Goal: Information Seeking & Learning: Learn about a topic

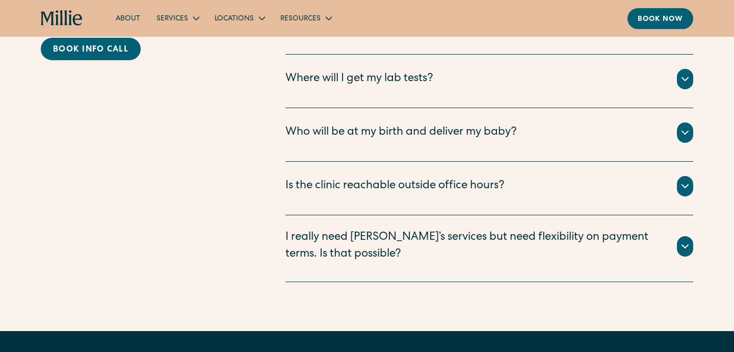
scroll to position [2296, 0]
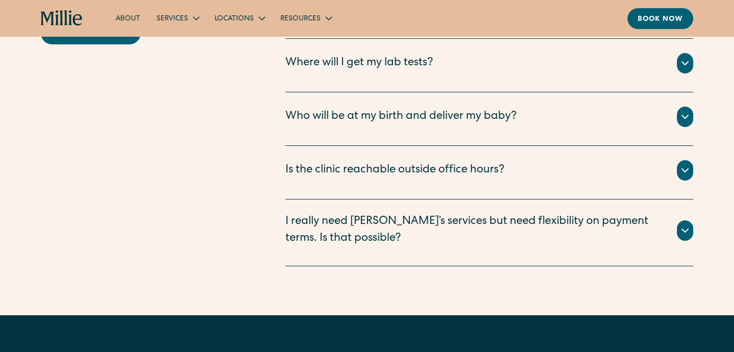
click at [346, 162] on div "Is the clinic reachable outside office hours?" at bounding box center [395, 170] width 219 height 17
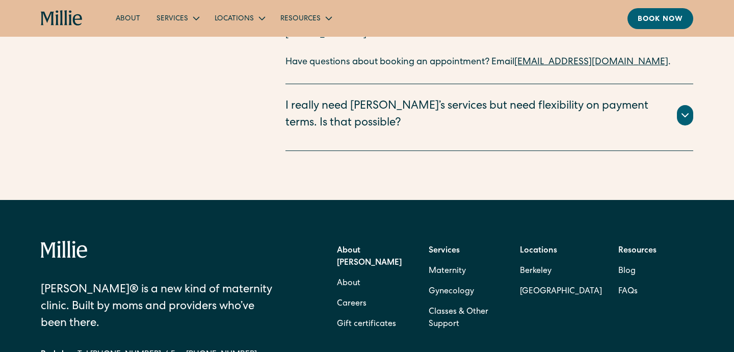
scroll to position [2466, 0]
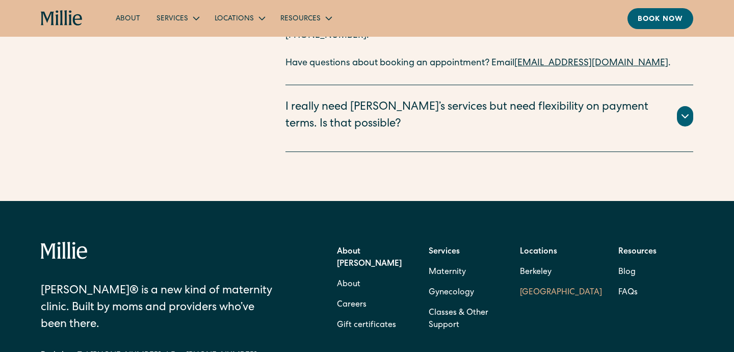
click at [551, 283] on link "[GEOGRAPHIC_DATA]" at bounding box center [561, 293] width 82 height 20
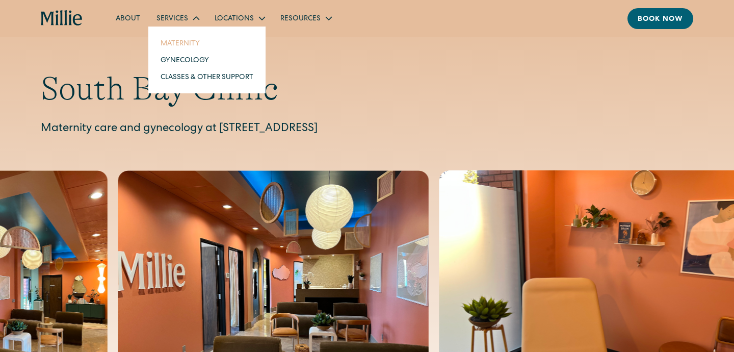
click at [181, 48] on link "Maternity" at bounding box center [206, 43] width 109 height 17
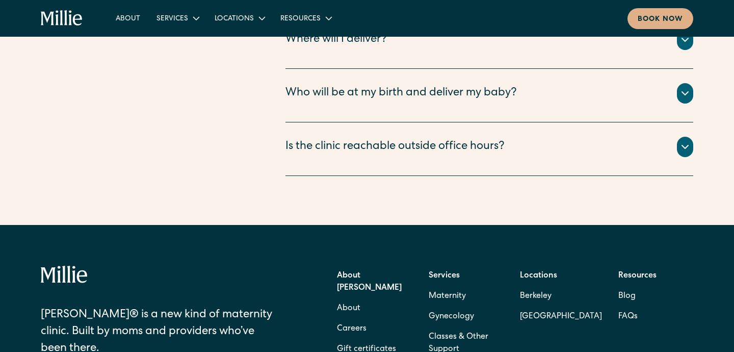
scroll to position [3849, 0]
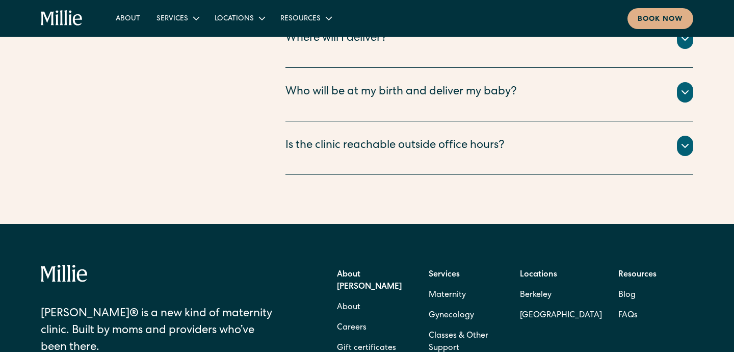
click at [533, 121] on div "Is the clinic reachable outside office hours? We’re available to answer clinica…" at bounding box center [490, 148] width 408 height 54
click at [674, 136] on div "Is the clinic reachable outside office hours?" at bounding box center [490, 146] width 408 height 20
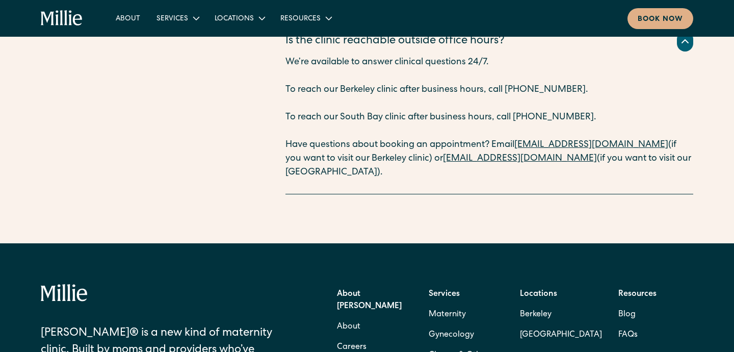
scroll to position [3949, 0]
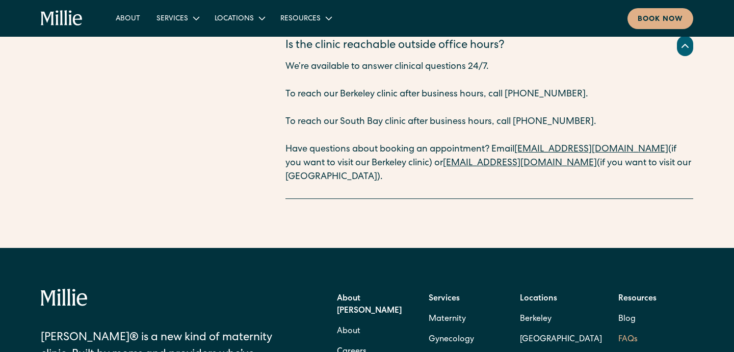
click at [632, 329] on link "FAQs" at bounding box center [628, 339] width 19 height 20
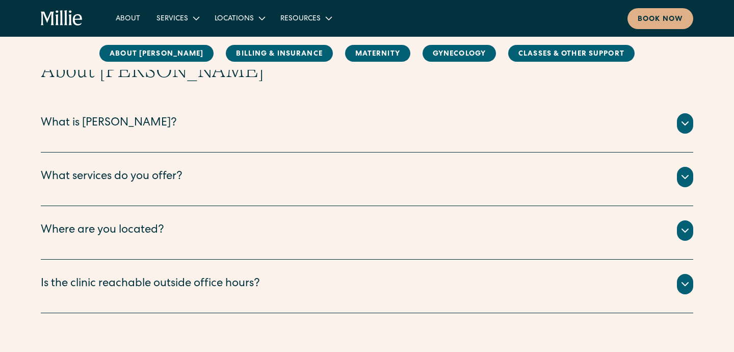
scroll to position [135, 0]
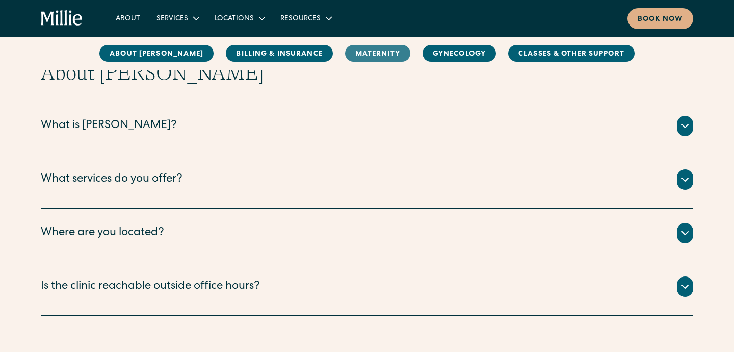
click at [351, 55] on link "MAternity" at bounding box center [377, 53] width 65 height 17
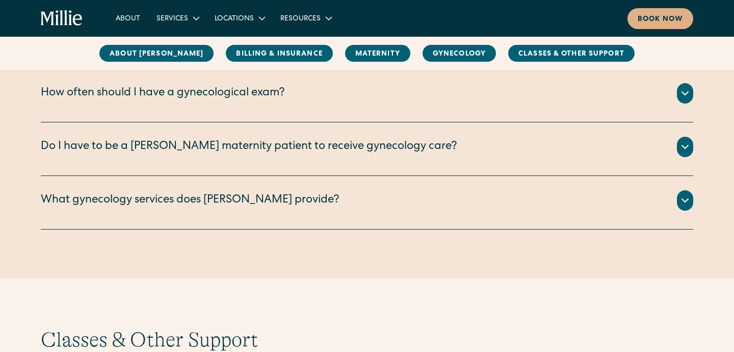
scroll to position [1556, 0]
